Goal: Task Accomplishment & Management: Use online tool/utility

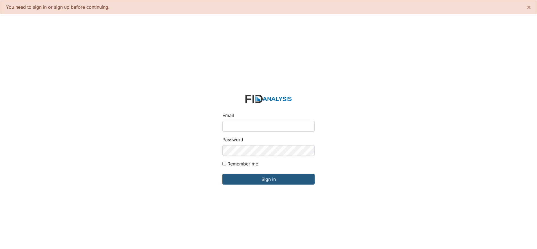
click at [231, 127] on input "Email" at bounding box center [268, 126] width 92 height 11
type input "[EMAIL_ADDRESS][DOMAIN_NAME]"
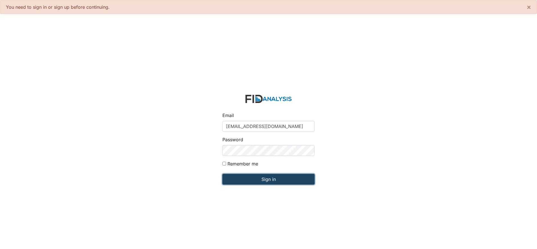
click at [269, 182] on input "Sign in" at bounding box center [268, 179] width 92 height 11
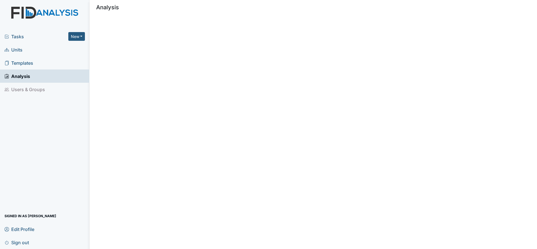
click at [17, 49] on span "Units" at bounding box center [13, 49] width 18 height 9
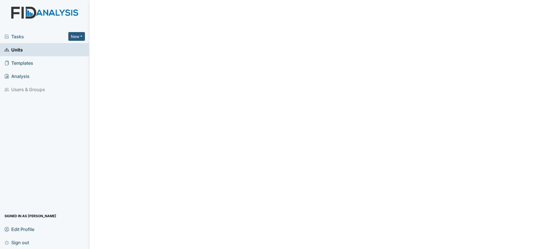
click at [21, 49] on span "Units" at bounding box center [13, 49] width 18 height 9
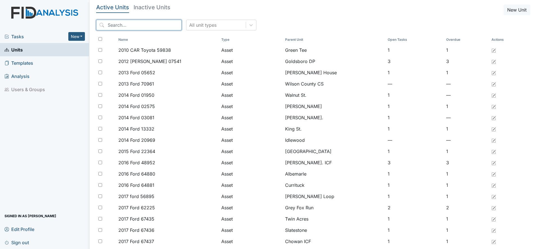
click at [109, 25] on input "search" at bounding box center [138, 25] width 85 height 11
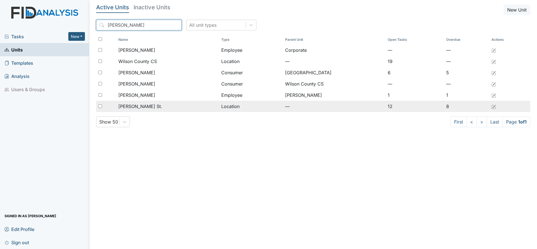
type input "wilson"
click at [134, 106] on span "[PERSON_NAME] St." at bounding box center [140, 106] width 44 height 7
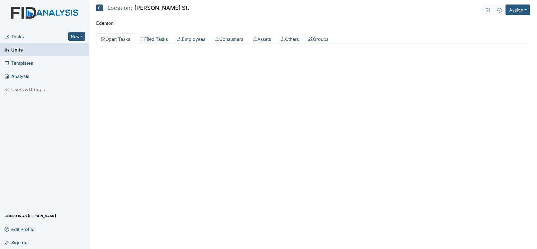
click at [17, 37] on span "Tasks" at bounding box center [36, 36] width 64 height 7
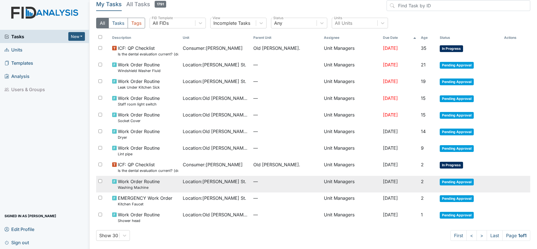
scroll to position [5, 0]
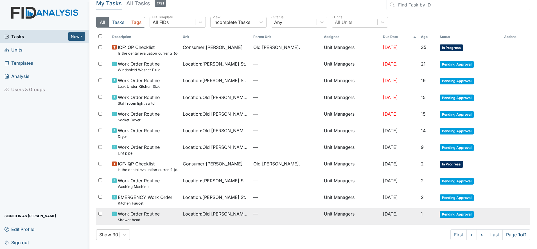
click at [217, 213] on span "Location : Old Roper Rd." at bounding box center [216, 213] width 66 height 7
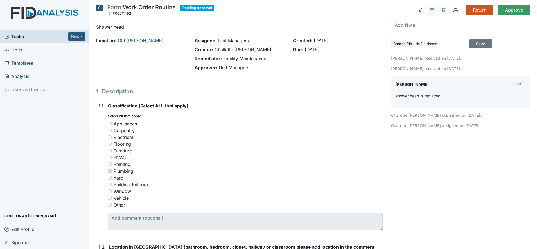
click at [99, 9] on icon at bounding box center [99, 7] width 7 height 7
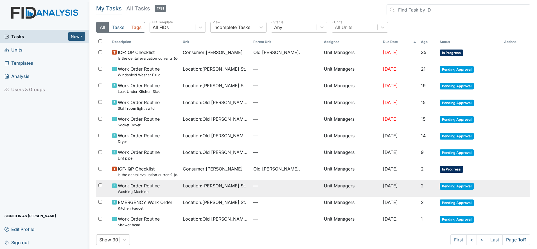
click at [215, 188] on span "Location : Wilson St." at bounding box center [214, 185] width 63 height 7
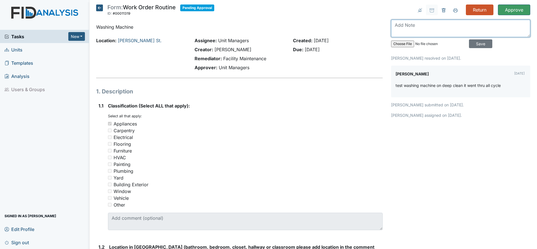
click at [396, 26] on textarea at bounding box center [460, 28] width 139 height 17
click at [397, 24] on textarea at bounding box center [460, 28] width 139 height 17
paste textarea "Washing machine does not drain properly. Clothes are still very wet after spin …"
type textarea "Washing machine does not drain properly. Clothes are still very wet after spin …"
click at [472, 45] on input "Save" at bounding box center [480, 43] width 23 height 9
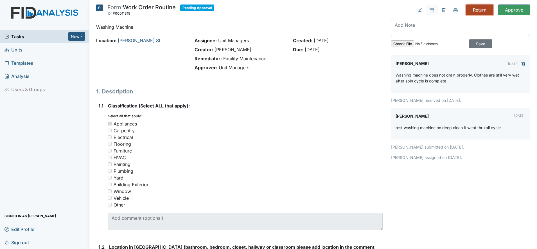
click at [474, 8] on input "Return" at bounding box center [480, 9] width 28 height 11
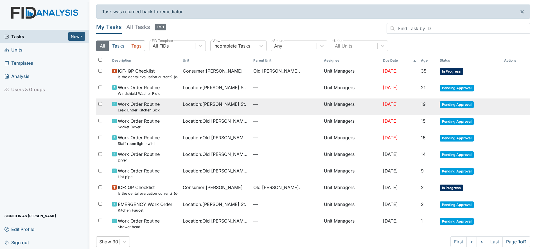
click at [321, 105] on td "Unit Managers" at bounding box center [350, 106] width 59 height 17
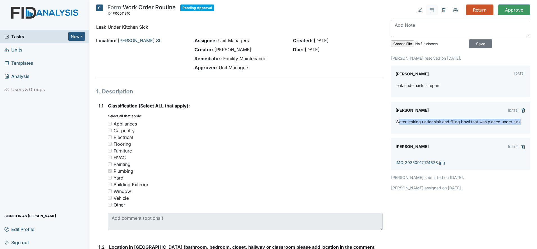
drag, startPoint x: 396, startPoint y: 122, endPoint x: 517, endPoint y: 125, distance: 121.1
click at [517, 125] on div "Water leaking under sink and filling bowl that was placed under sink" at bounding box center [460, 124] width 130 height 10
drag, startPoint x: 517, startPoint y: 125, endPoint x: 442, endPoint y: 124, distance: 75.9
click at [442, 124] on div "Water leaking under sink and filling bowl that was placed under sink" at bounding box center [460, 124] width 130 height 10
drag, startPoint x: 391, startPoint y: 121, endPoint x: 523, endPoint y: 129, distance: 131.7
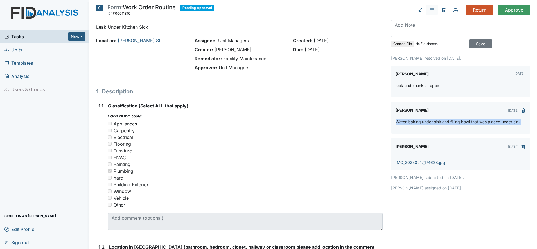
click at [523, 129] on div "Ursula Cherry Sep 17, 2025 Water leaking under sink and filling bowl that was p…" at bounding box center [460, 118] width 139 height 32
drag, startPoint x: 523, startPoint y: 129, endPoint x: 500, endPoint y: 122, distance: 23.5
copy p "Water leaking under sink and filling bowl that was placed under sink"
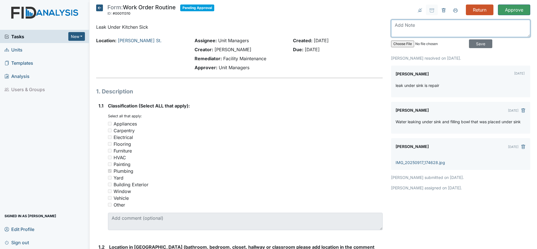
click at [395, 29] on textarea at bounding box center [460, 28] width 139 height 17
paste textarea "Water leaking under sink and filling bowl that was placed under sink"
type textarea "Water leaking under sink and filling bowl that was placed under sink"
click at [471, 43] on input "Save" at bounding box center [480, 43] width 23 height 9
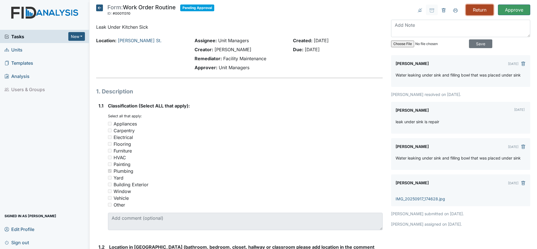
click at [476, 9] on input "Return" at bounding box center [480, 9] width 28 height 11
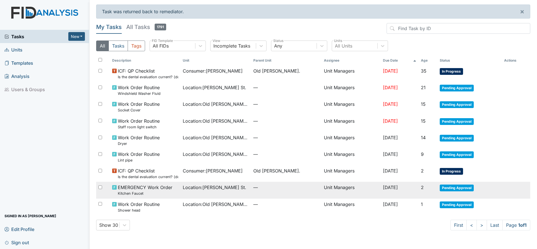
click at [216, 186] on span "Location : [PERSON_NAME][GEOGRAPHIC_DATA]." at bounding box center [214, 187] width 63 height 7
